Goal: Complete application form: Complete application form

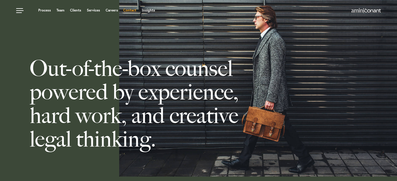
click at [130, 9] on link "Contact" at bounding box center [129, 11] width 13 height 4
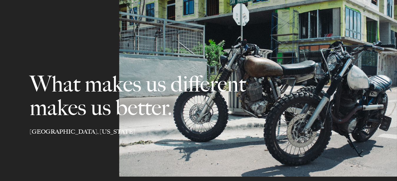
select select "Austin"
select select "Business and Civil Litigation"
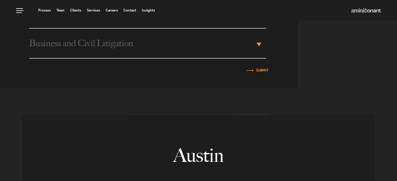
scroll to position [240, 0]
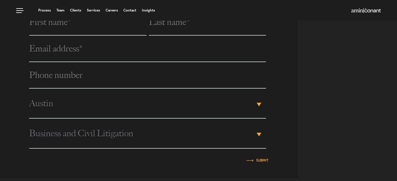
click at [89, 30] on input "text" at bounding box center [87, 22] width 117 height 26
type input "[PERSON_NAME]"
click at [165, 31] on input "text" at bounding box center [207, 22] width 117 height 26
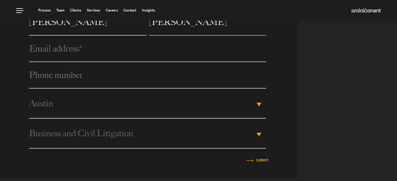
type input "[PERSON_NAME]"
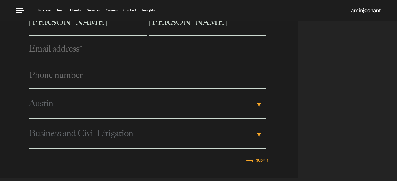
click at [121, 57] on input "email" at bounding box center [147, 49] width 237 height 26
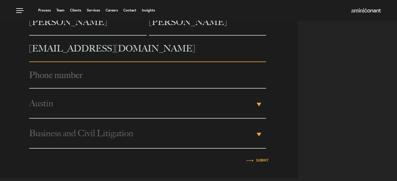
type input "[EMAIL_ADDRESS][DOMAIN_NAME]"
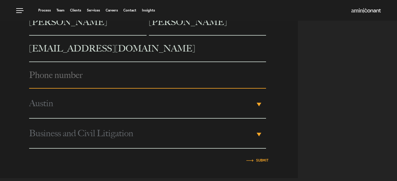
click at [127, 80] on input "Phone number *" at bounding box center [147, 75] width 237 height 26
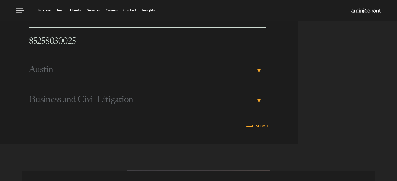
scroll to position [270, 0]
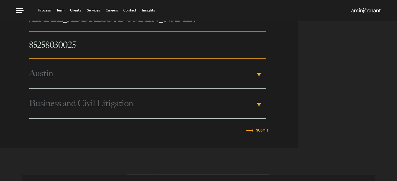
type input "85258030025"
click at [255, 76] on span "Austin" at bounding box center [142, 73] width 226 height 29
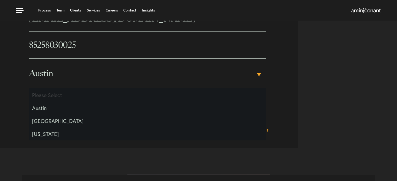
click at [72, 132] on li "[US_STATE]" at bounding box center [147, 133] width 237 height 13
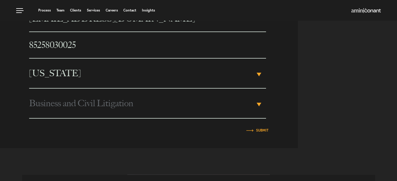
select select "[US_STATE]"
click at [259, 103] on b "▾" at bounding box center [259, 105] width 5 height 4
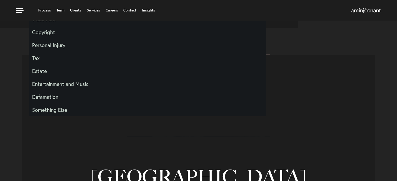
scroll to position [0, 0]
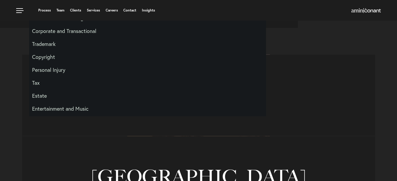
click at [50, 45] on li "Trademark" at bounding box center [147, 43] width 237 height 13
select select "Trademark"
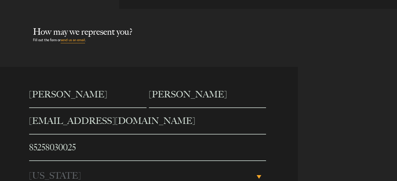
scroll to position [258, 0]
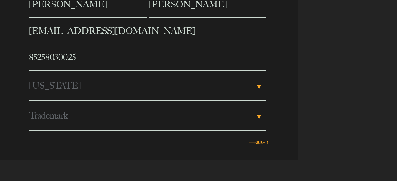
click at [263, 142] on input "Submit" at bounding box center [262, 143] width 12 height 4
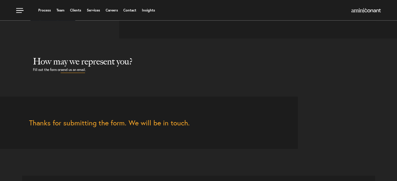
scroll to position [129, 0]
